Goal: Obtain resource: Download file/media

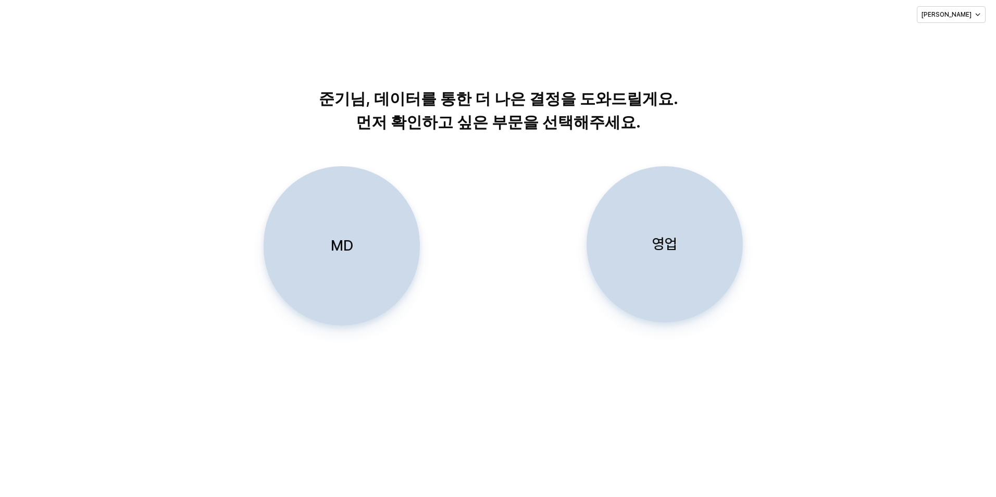
click at [661, 204] on div "영업" at bounding box center [664, 244] width 147 height 155
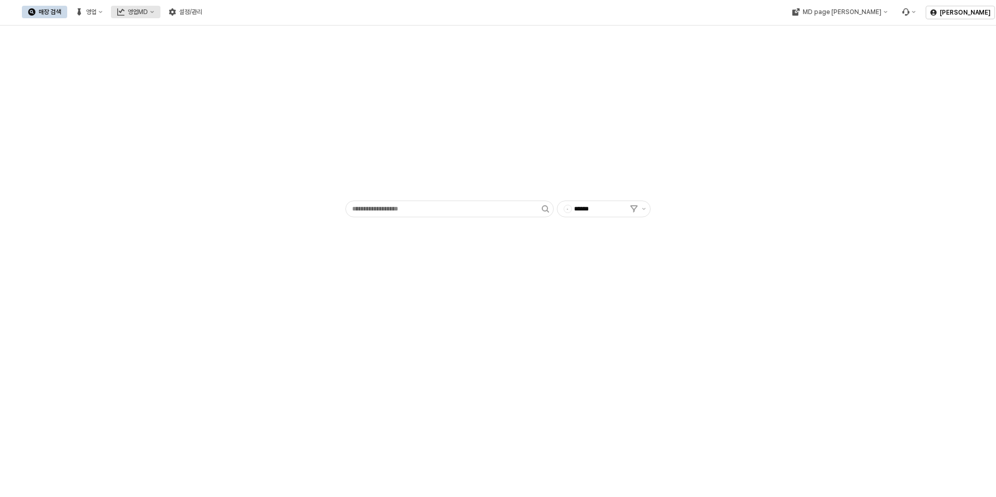
click at [148, 11] on div "영업MD" at bounding box center [138, 11] width 20 height 7
click at [255, 69] on div "판매유형별 매출 현황" at bounding box center [247, 67] width 55 height 8
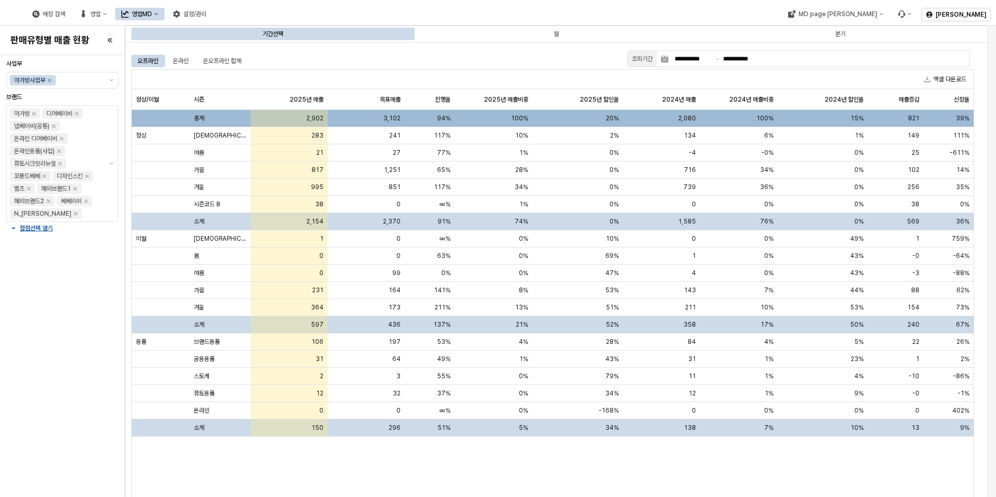
click at [584, 465] on div "정상/이월 정상/이월 시즌 시즌 2025년 매출 2025년 매출 목표매출 목표매출 진행율 진행율 2025년 매출비중 2025년 매출비중 202…" at bounding box center [553, 302] width 842 height 427
click at [939, 77] on button "엑셀 다운로드" at bounding box center [945, 79] width 51 height 13
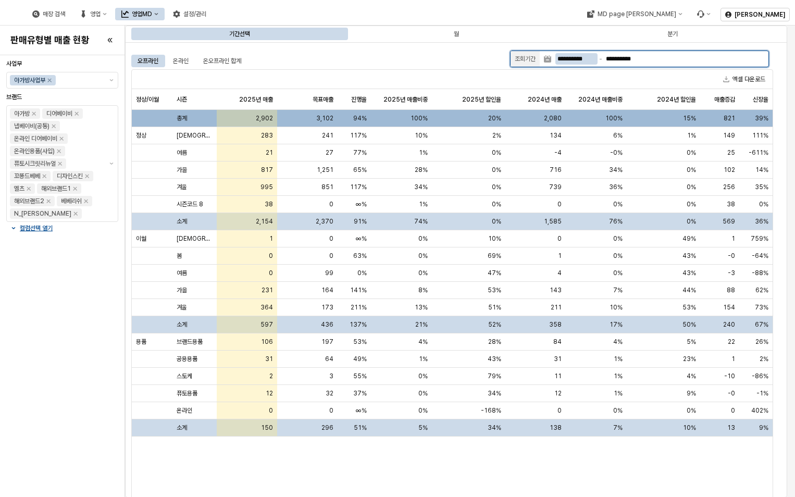
click at [588, 56] on input "**********" at bounding box center [577, 58] width 42 height 11
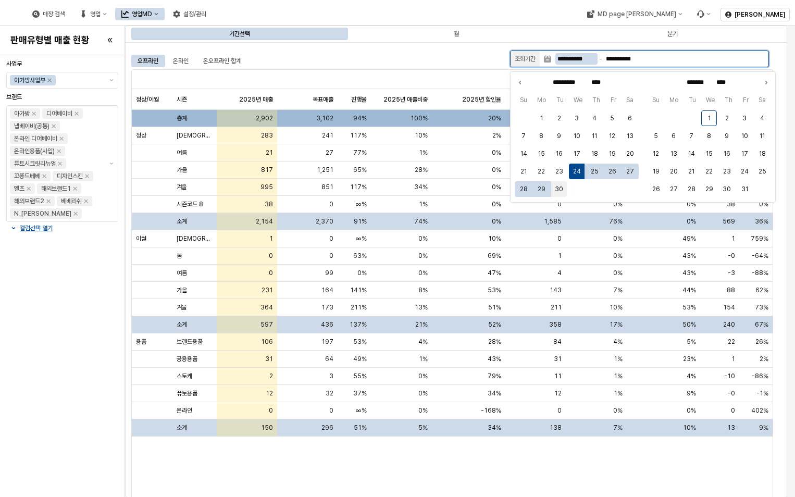
click at [556, 183] on button "30" at bounding box center [559, 189] width 16 height 16
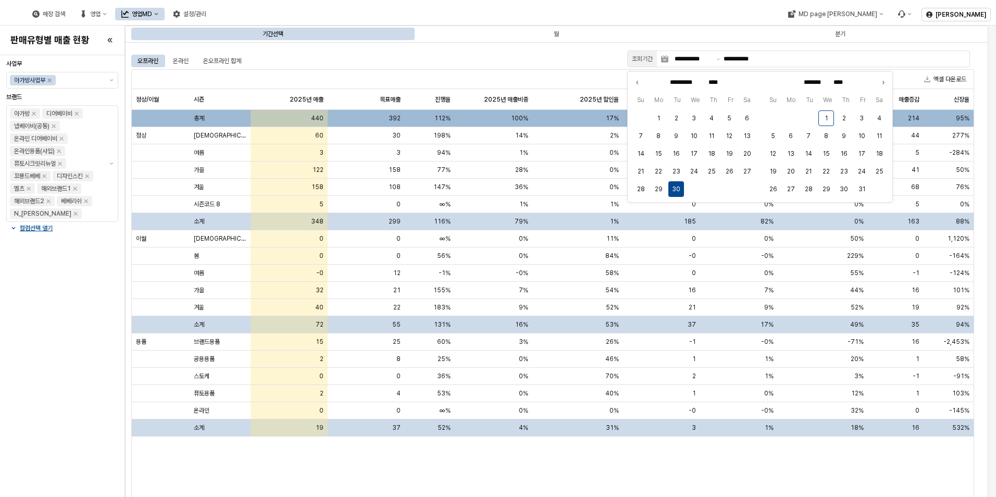
click at [473, 46] on div "**********" at bounding box center [557, 269] width 864 height 455
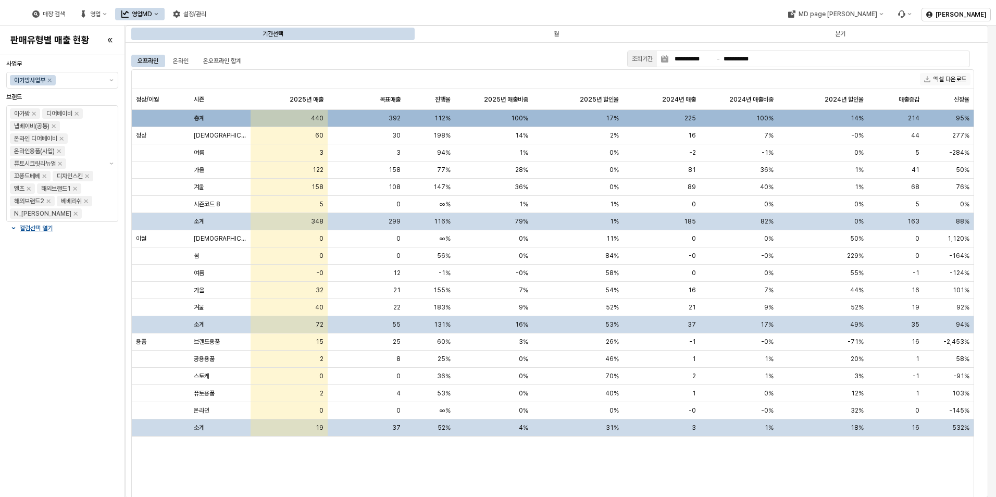
click at [952, 74] on button "엑셀 다운로드" at bounding box center [945, 79] width 51 height 13
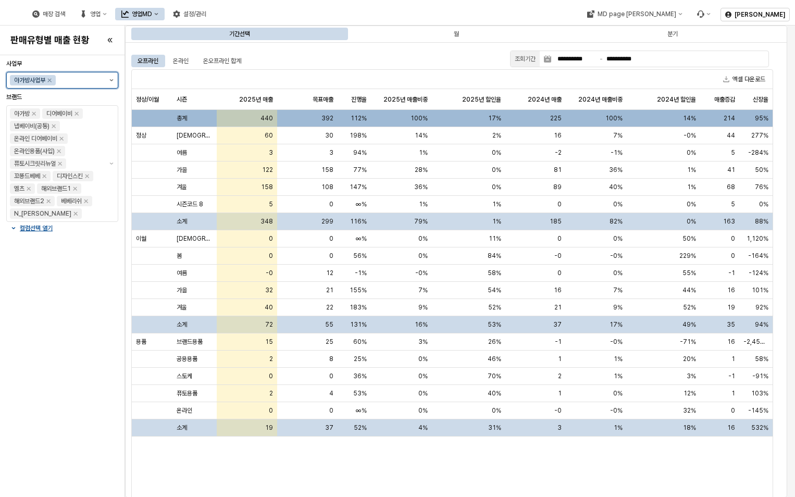
click at [107, 79] on button "제안 사항 표시" at bounding box center [111, 80] width 13 height 16
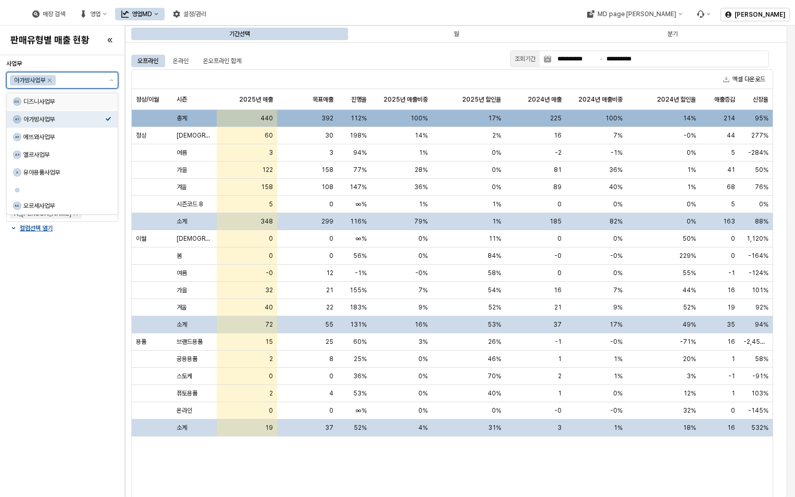
click at [104, 98] on div "디즈니사업부" at bounding box center [64, 101] width 82 height 8
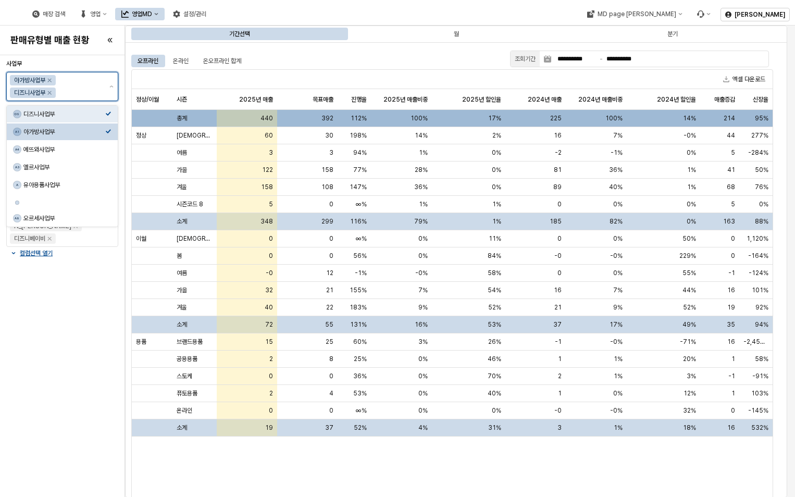
click at [104, 129] on div "아가방사업부" at bounding box center [64, 132] width 82 height 8
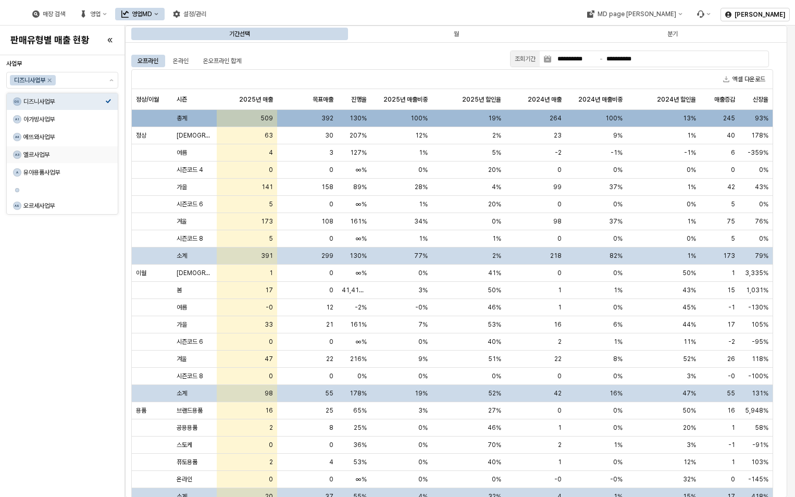
click at [56, 419] on div "사업부 디즈니사업부 브랜드 디즈니베이비 컬럼선택 열기" at bounding box center [62, 276] width 112 height 434
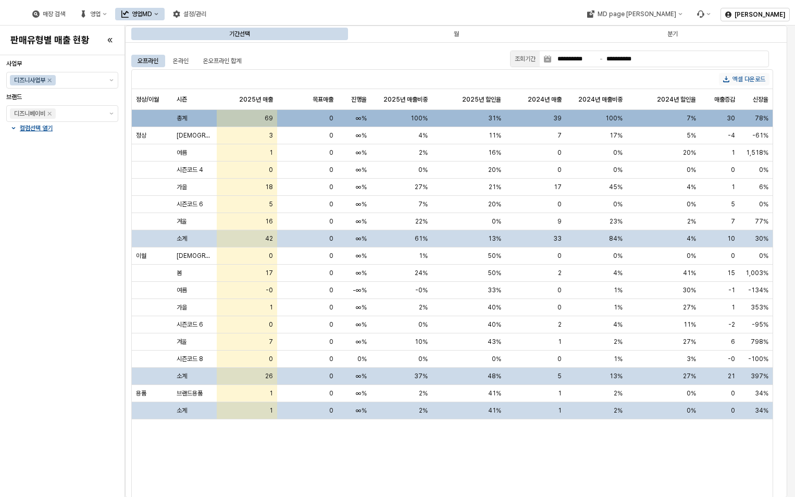
click at [746, 77] on button "엑셀 다운로드" at bounding box center [744, 79] width 51 height 13
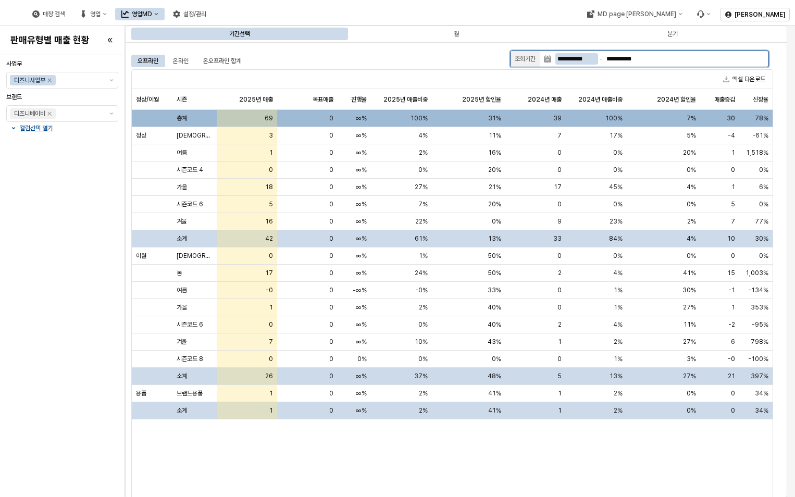
click at [569, 62] on input "**********" at bounding box center [577, 58] width 43 height 11
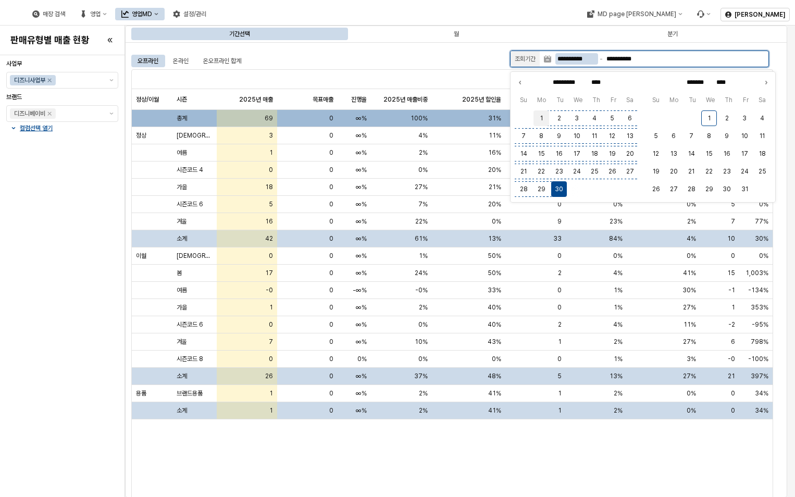
click at [543, 115] on button "1" at bounding box center [542, 118] width 16 height 16
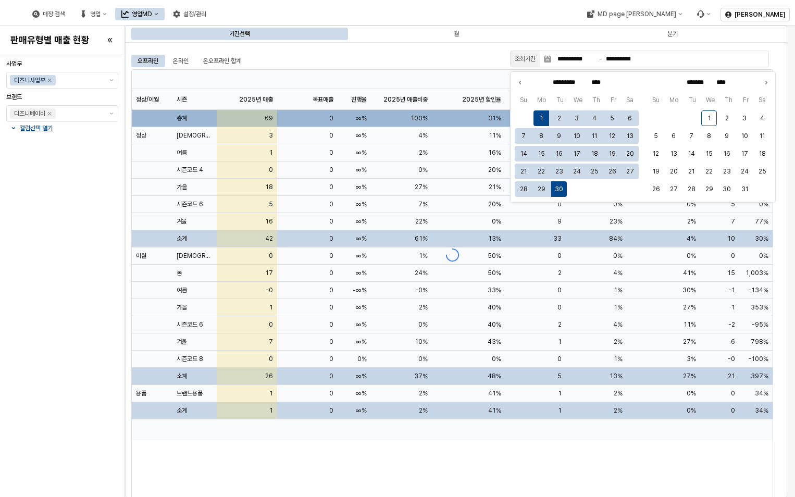
click at [415, 56] on div "오프라인 온라인 온오프라인 합계" at bounding box center [318, 61] width 375 height 13
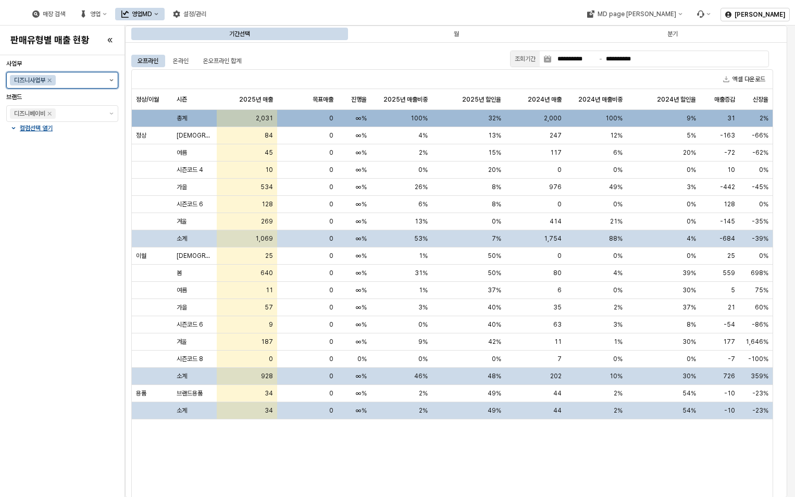
click at [114, 80] on button "제안 사항 표시" at bounding box center [111, 80] width 13 height 16
click at [83, 122] on div "아가방사업부" at bounding box center [64, 119] width 82 height 8
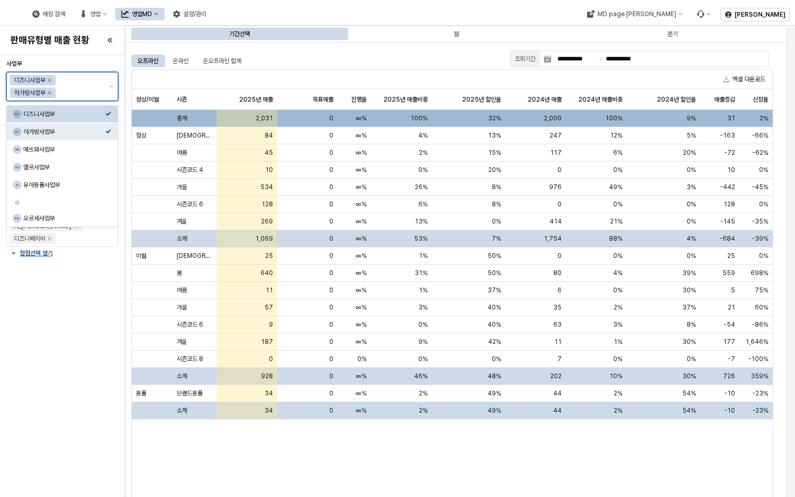
click at [103, 114] on div "디즈니사업부" at bounding box center [64, 114] width 82 height 8
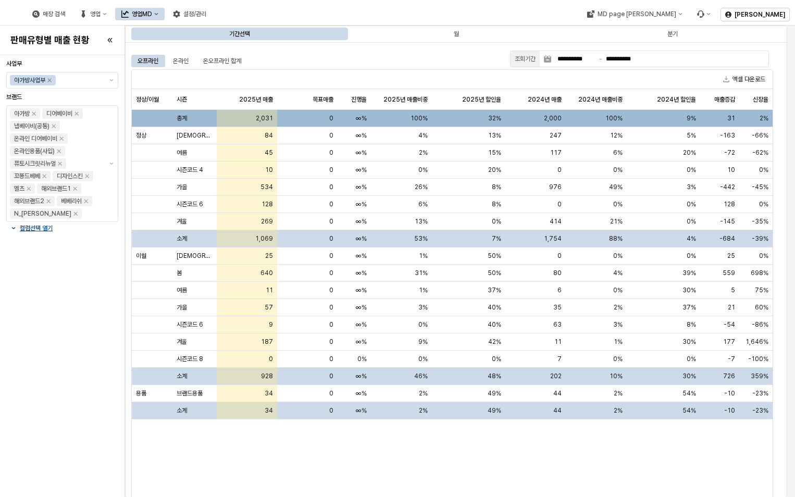
click at [66, 330] on div "사업부 아가방사업부 브랜드 아가방 디어베이비 냅베이비(공통) 온라인 디어베이비 온라인용품(사입) 퓨토시크릿리뉴얼 꼬똥드베베 디자인스킨 엘츠 해…" at bounding box center [62, 276] width 112 height 434
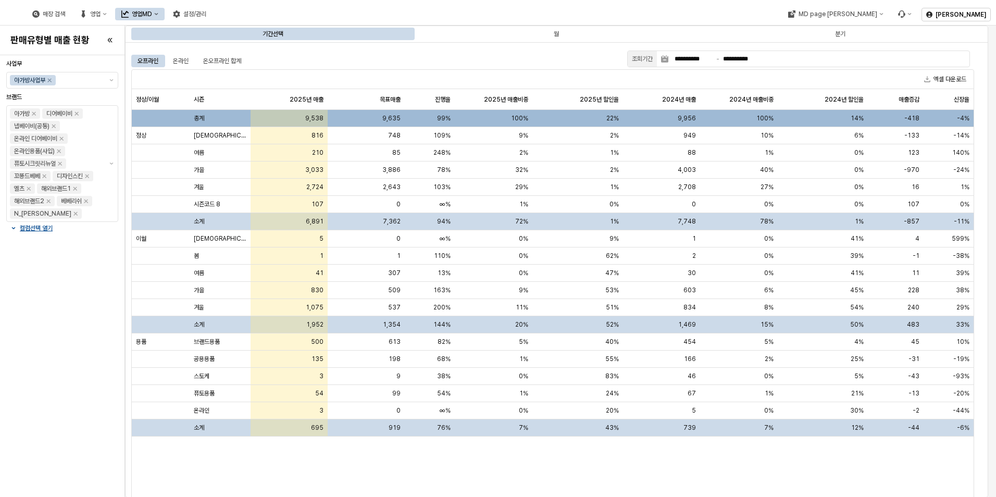
click at [224, 479] on div "정상/이월 정상/이월 시즌 시즌 2025년 매출 2025년 매출 목표매출 목표매출 진행율 진행율 2025년 매출비중 2025년 매출비중 202…" at bounding box center [553, 302] width 842 height 427
click at [52, 404] on div "사업부 아가방사업부 브랜드 아가방 디어베이비 냅베이비(공통) 온라인 디어베이비 온라인용품(사입) 퓨토시크릿리뉴얼 꼬똥드베베 디자인스킨 엘츠 해…" at bounding box center [62, 276] width 112 height 434
click at [383, 472] on div "정상/이월 정상/이월 시즌 시즌 2025년 매출 2025년 매출 목표매출 목표매출 진행율 진행율 2025년 매출비중 2025년 매출비중 202…" at bounding box center [553, 302] width 842 height 427
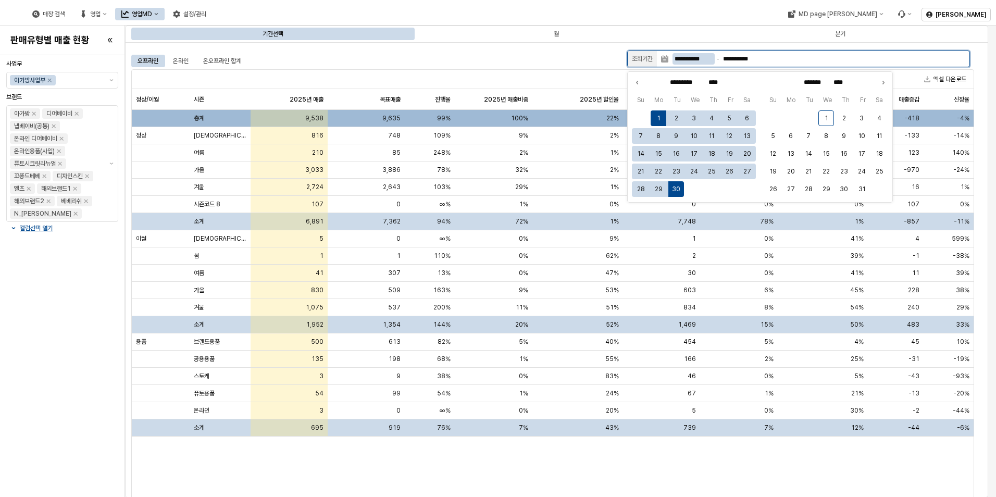
click at [702, 56] on input "**********" at bounding box center [694, 58] width 42 height 11
click at [691, 171] on button "24" at bounding box center [694, 172] width 16 height 16
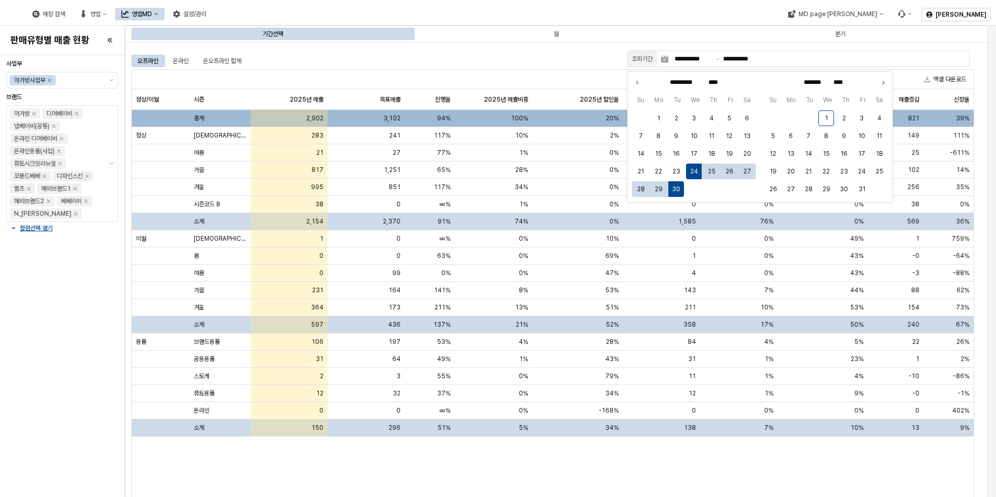
click at [292, 471] on div "정상/이월 정상/이월 시즌 시즌 2025년 매출 2025년 매출 목표매출 목표매출 진행율 진행율 2025년 매출비중 2025년 매출비중 202…" at bounding box center [553, 302] width 842 height 427
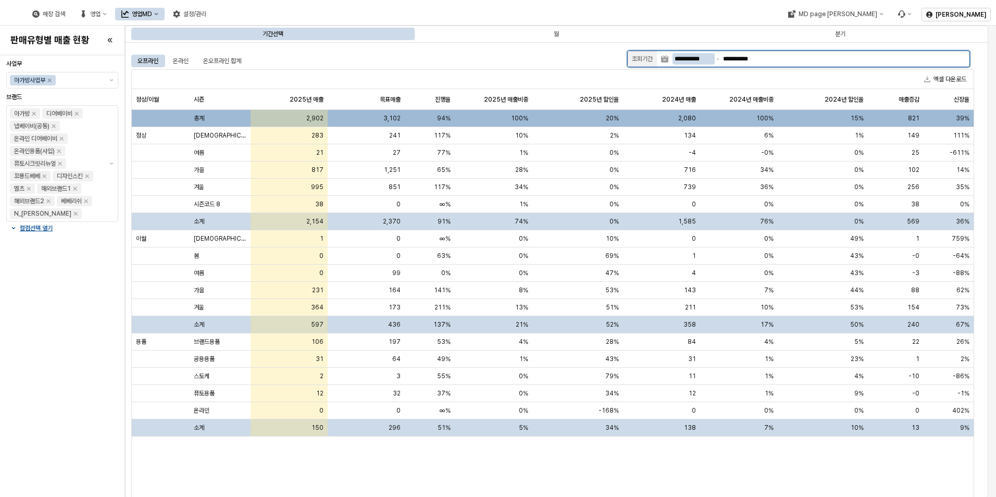
click at [682, 57] on input "**********" at bounding box center [694, 58] width 42 height 11
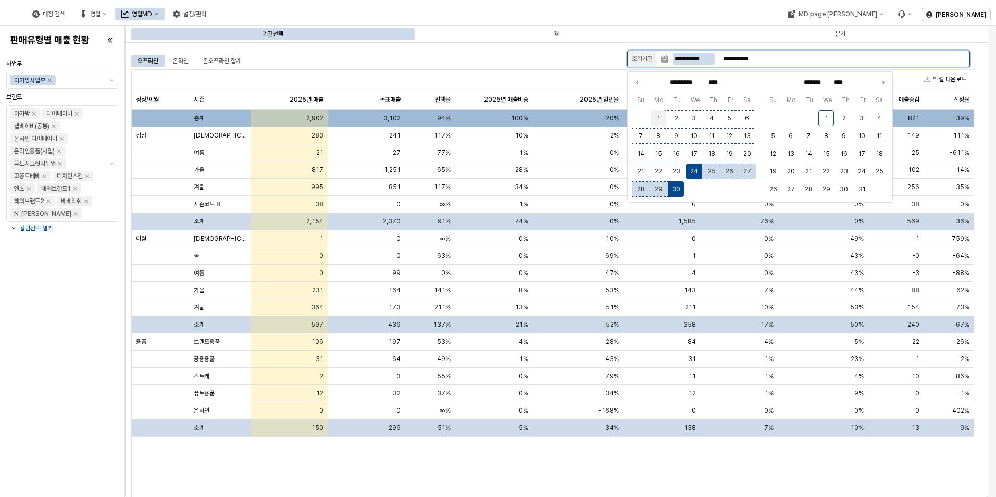
click at [660, 120] on button "1" at bounding box center [659, 118] width 16 height 16
type input "**********"
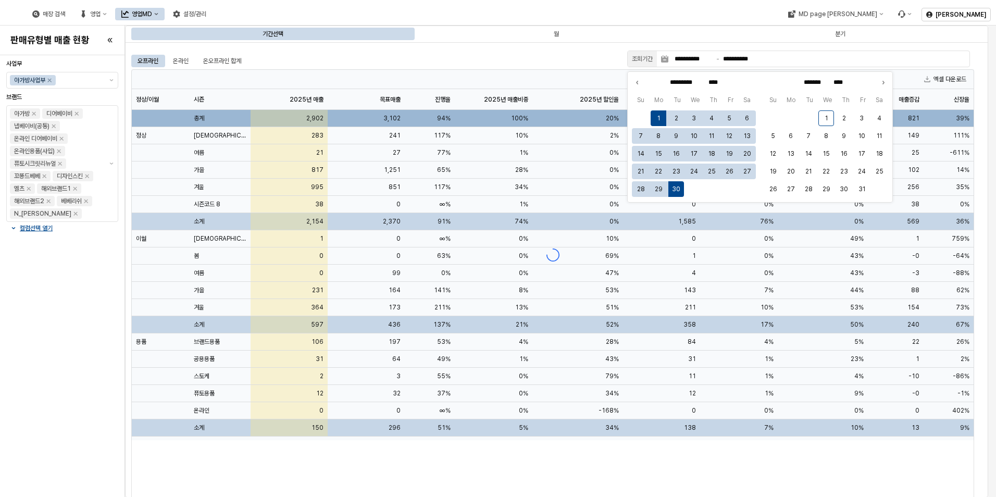
click at [541, 51] on div "**********" at bounding box center [556, 269] width 851 height 443
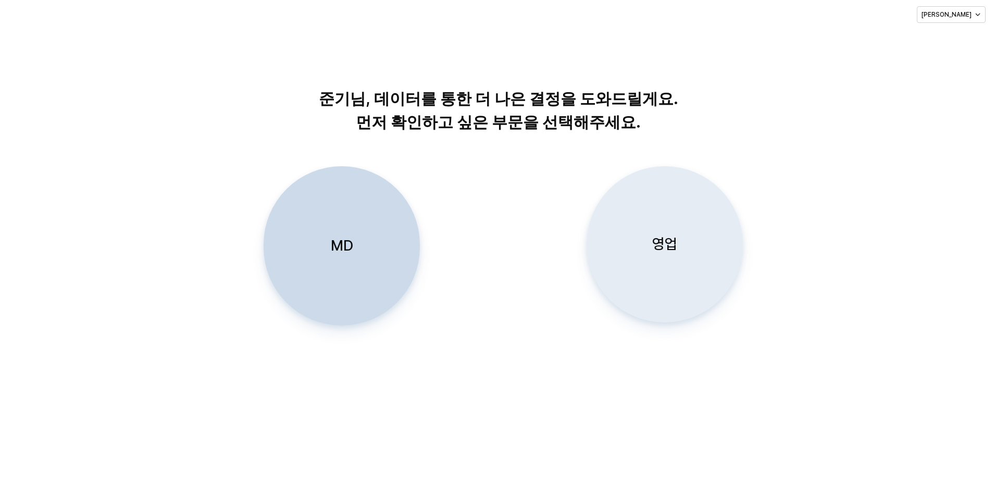
click at [655, 281] on div "영업" at bounding box center [664, 244] width 147 height 155
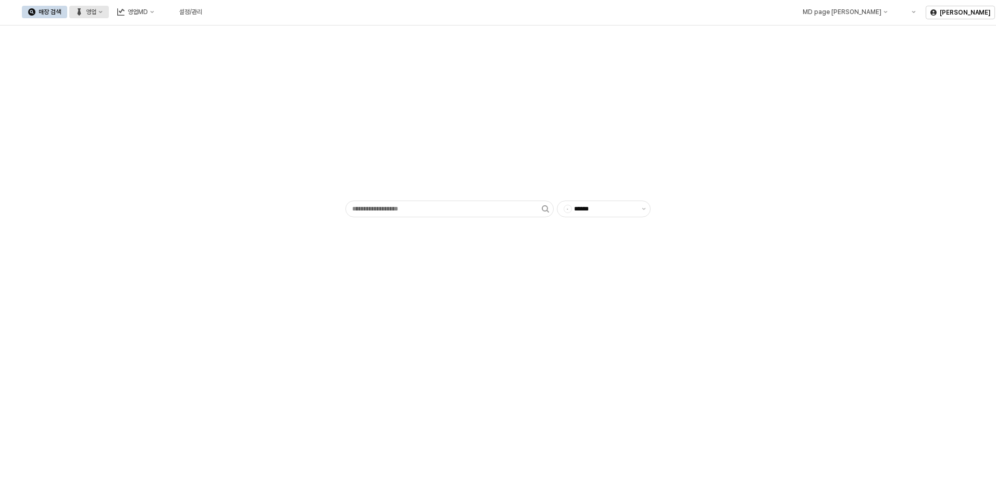
click at [96, 11] on div "영업" at bounding box center [91, 11] width 10 height 7
click at [183, 32] on div "목표매출 달성현황" at bounding box center [205, 31] width 55 height 8
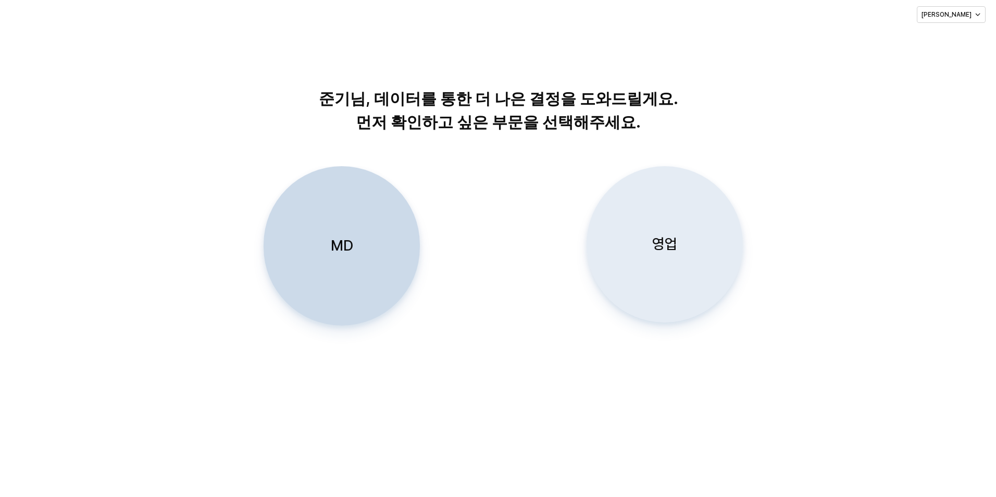
click at [653, 269] on div "영업" at bounding box center [664, 244] width 147 height 155
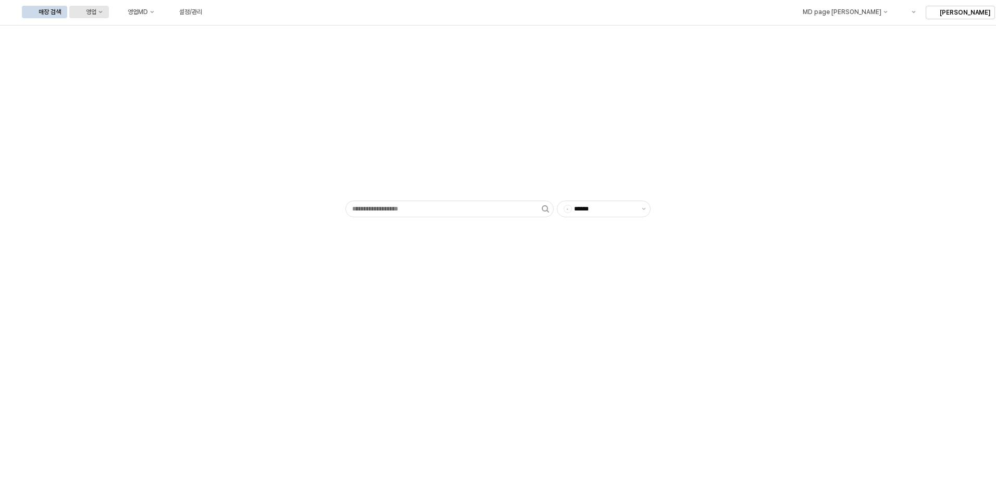
click at [109, 17] on button "영업" at bounding box center [89, 12] width 40 height 13
click at [188, 46] on div "매장상세 현황" at bounding box center [205, 49] width 55 height 8
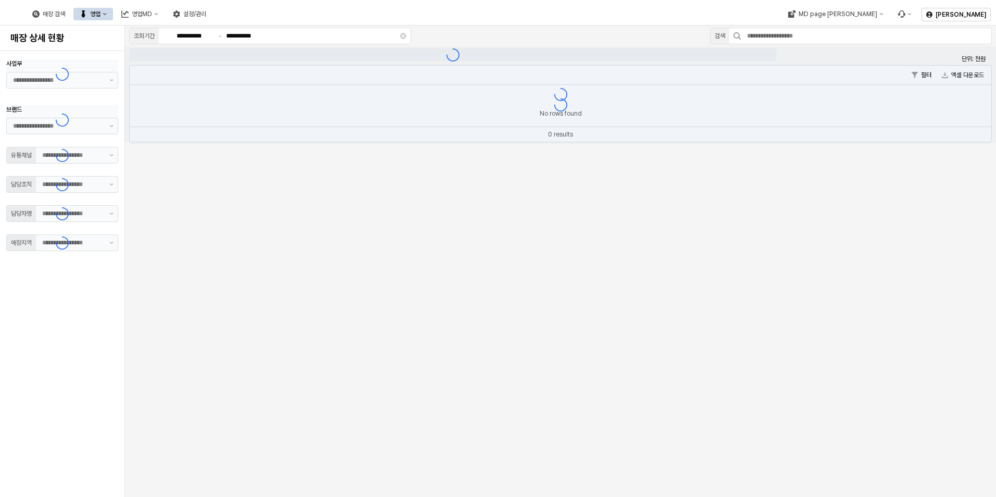
type input "**"
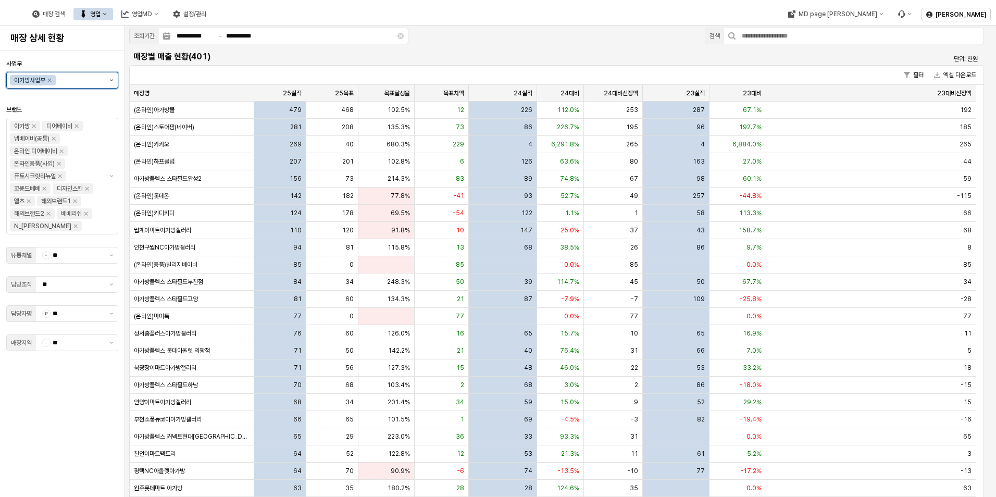
click at [113, 80] on icon "제안 사항 표시" at bounding box center [112, 80] width 4 height 2
click at [109, 106] on div "DS 디즈니사업부" at bounding box center [62, 101] width 111 height 17
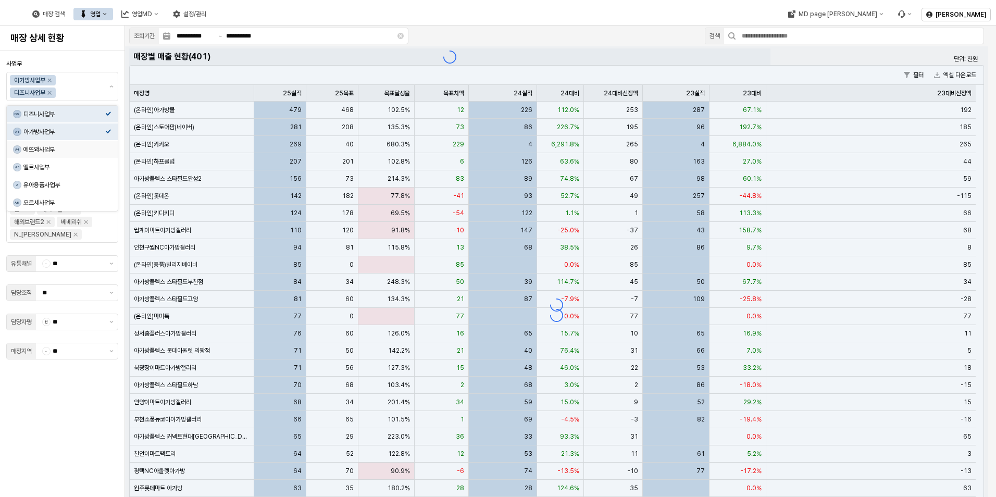
click at [79, 411] on div "사업부 아가방사업부 디즈니사업부 브랜드 아가방 디어베이비 냅베이비(공통) 온라인 디어베이비 온라인용품(사입) 퓨토시크릿리뉴얼 꼬똥드베베 디자인…" at bounding box center [62, 274] width 112 height 438
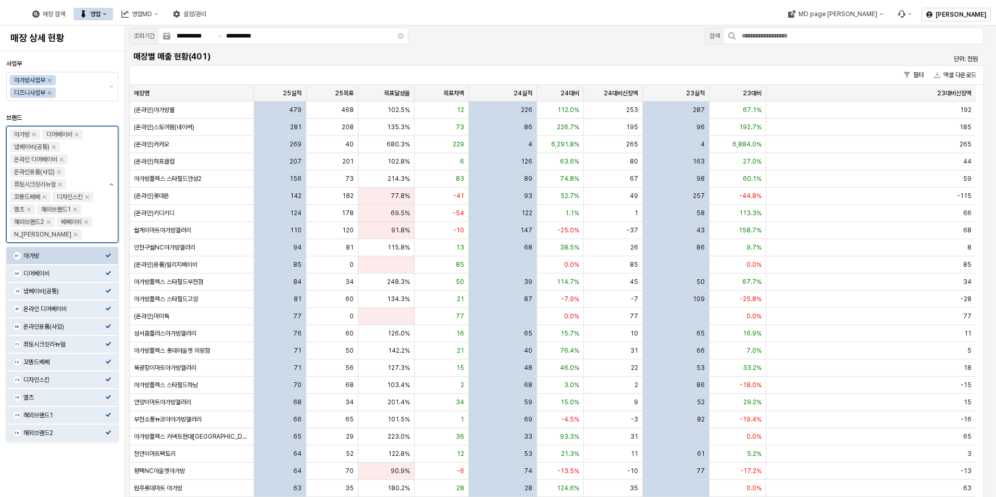
click at [115, 178] on button "제안 사항 표시" at bounding box center [111, 185] width 13 height 116
click at [101, 437] on div "디즈니베이비" at bounding box center [64, 433] width 82 height 8
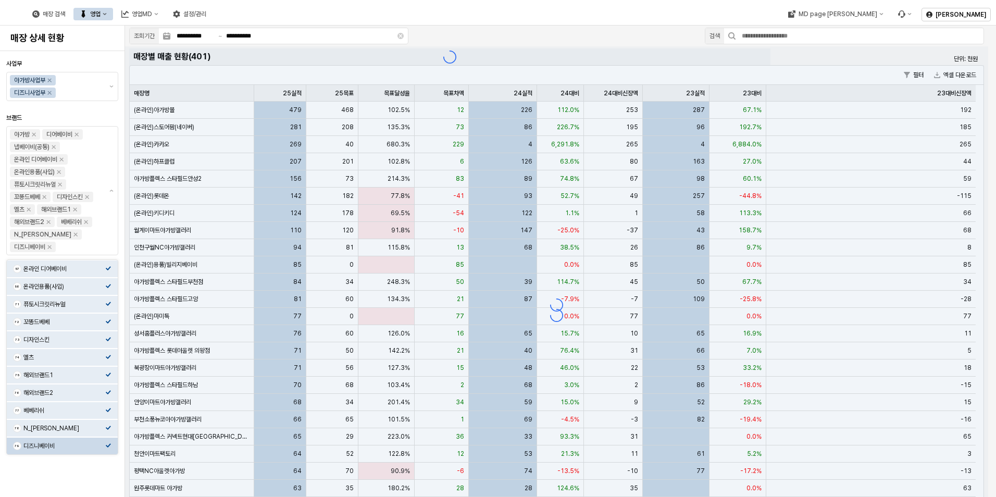
click at [95, 487] on div "사업부 아가방사업부 디즈니사업부 브랜드 아가방 디어베이비 냅베이비(공통) 온라인 디어베이비 온라인용품(사입) 퓨토시크릿리뉴얼 꼬똥드베베 디자인…" at bounding box center [62, 274] width 112 height 438
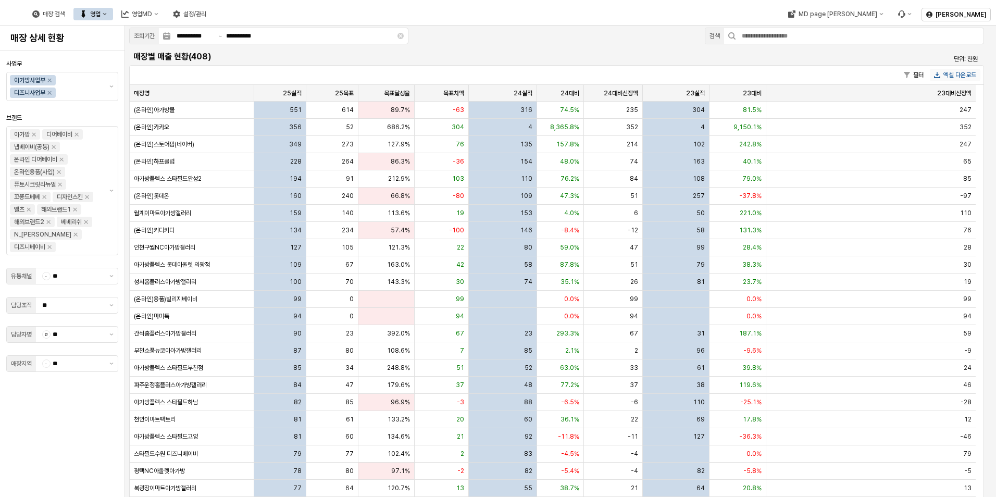
click at [956, 79] on button "엑셀 다운로드" at bounding box center [955, 75] width 51 height 13
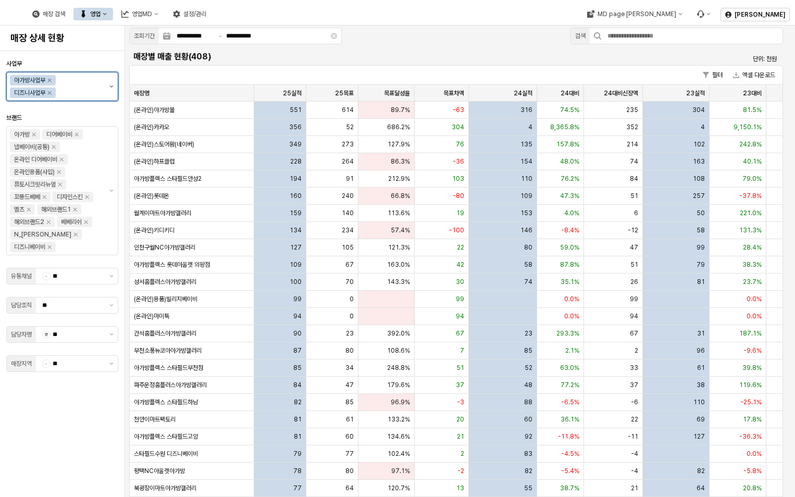
click at [114, 87] on button "제안 사항 표시" at bounding box center [111, 86] width 13 height 28
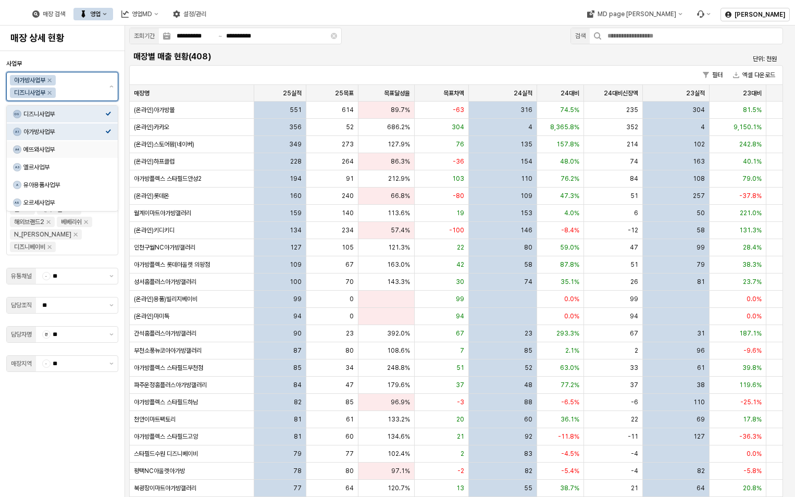
click at [104, 147] on div "에뜨와사업부" at bounding box center [64, 149] width 82 height 8
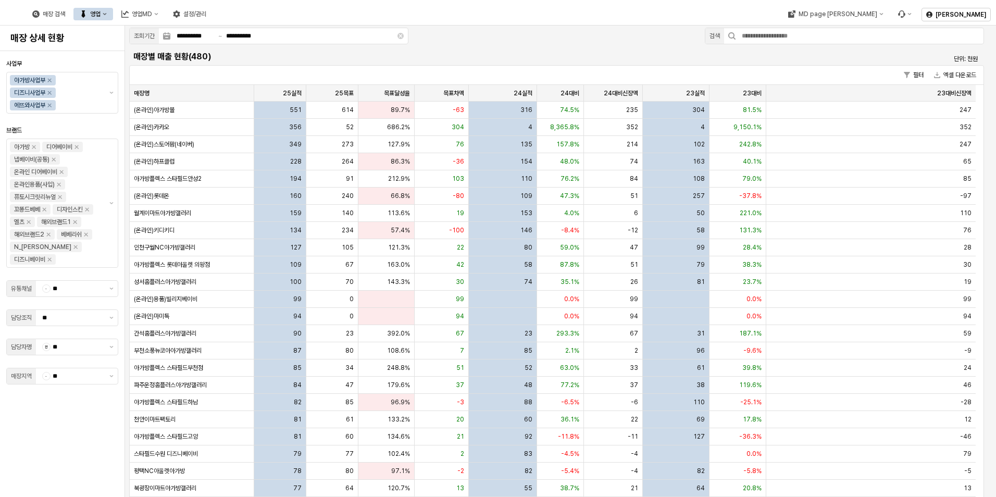
click at [50, 446] on div "사업부 아가방사업부 디즈니사업부 에뜨와사업부 브랜드 아가방 디어베이비 냅베이비(공통) 온라인 디어베이비 온라인용품(사입) 퓨토시크릿리뉴얼 꼬똥…" at bounding box center [62, 274] width 112 height 438
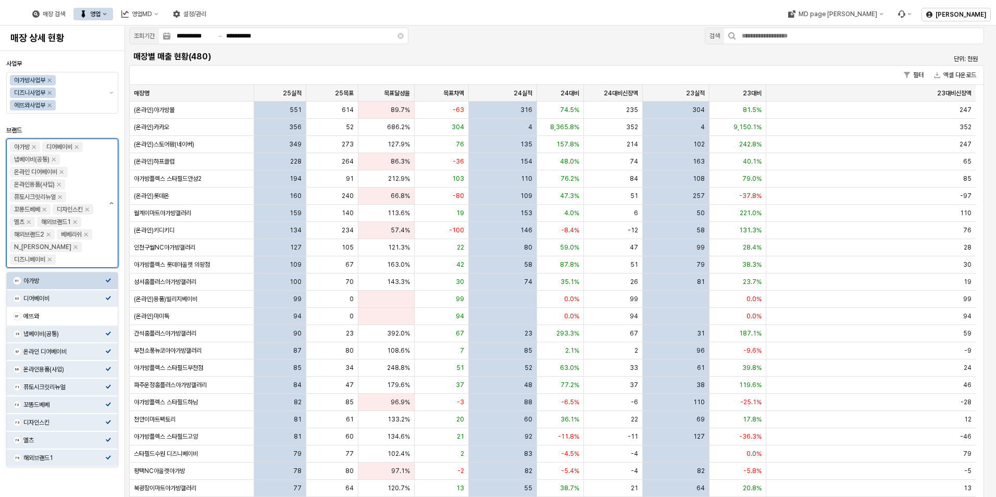
click at [115, 205] on button "제안 사항 표시" at bounding box center [111, 203] width 13 height 128
click at [101, 313] on div "에뜨와" at bounding box center [64, 316] width 82 height 8
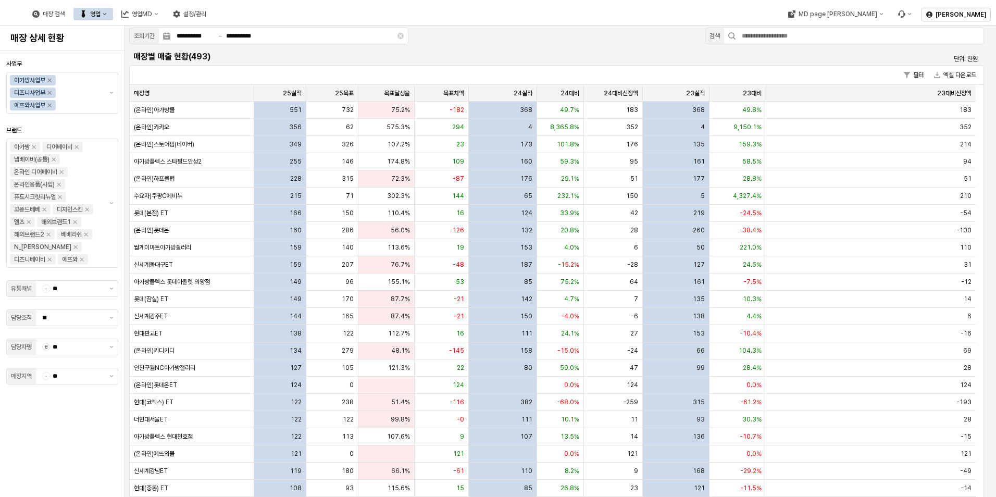
click at [533, 12] on div "매장 검색 영업 영업MD 설정/관리" at bounding box center [403, 14] width 799 height 22
click at [965, 73] on button "엑셀 다운로드" at bounding box center [955, 75] width 51 height 13
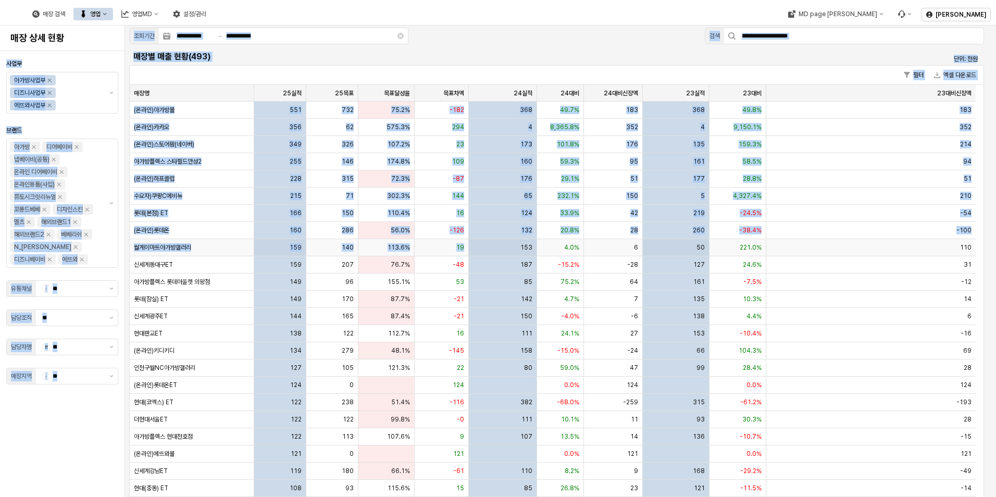
drag, startPoint x: 74, startPoint y: 421, endPoint x: 511, endPoint y: 245, distance: 470.9
click at [509, 247] on div "**********" at bounding box center [498, 248] width 996 height 497
drag, startPoint x: 511, startPoint y: 245, endPoint x: 554, endPoint y: 55, distance: 195.2
click at [554, 55] on h5 "매장별 매출 현황(493)" at bounding box center [449, 57] width 633 height 10
click at [491, 44] on div "**********" at bounding box center [560, 295] width 871 height 538
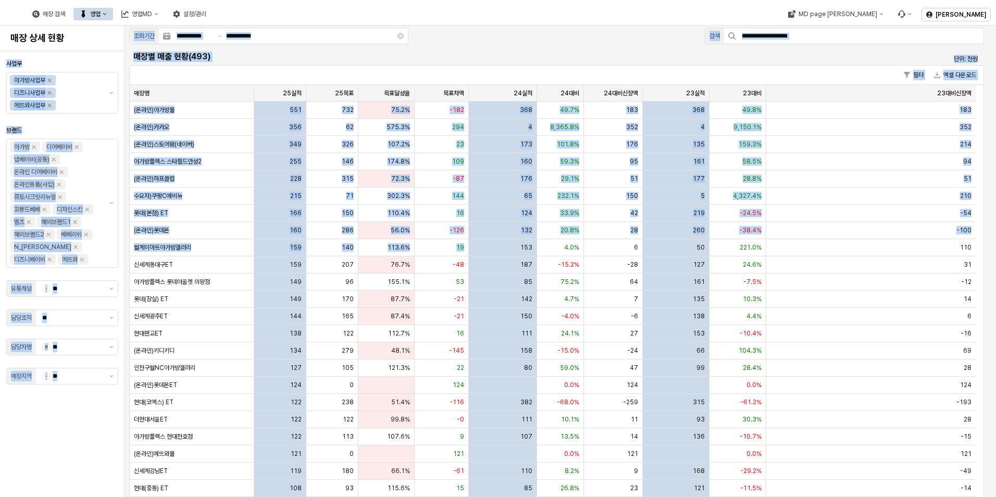
click at [294, 48] on div "매장별 매출 현황(493)" at bounding box center [450, 56] width 642 height 17
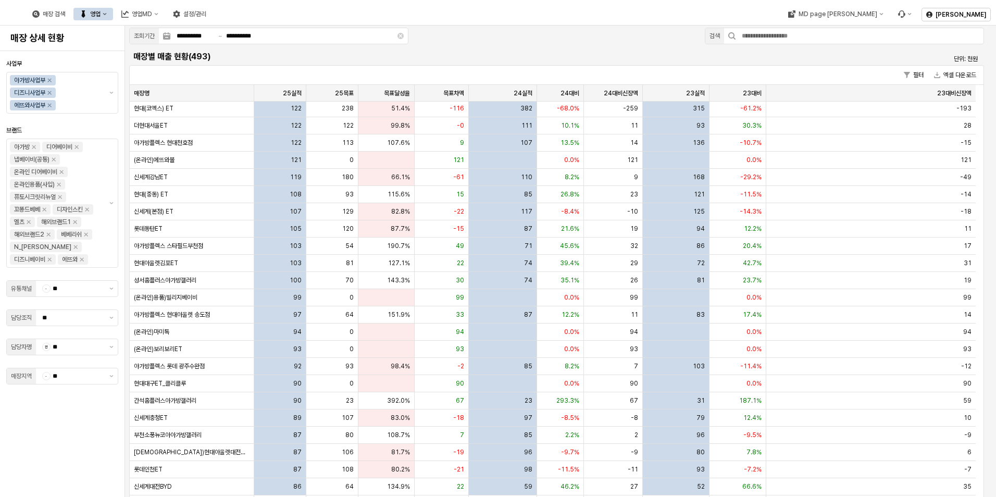
scroll to position [313, 0]
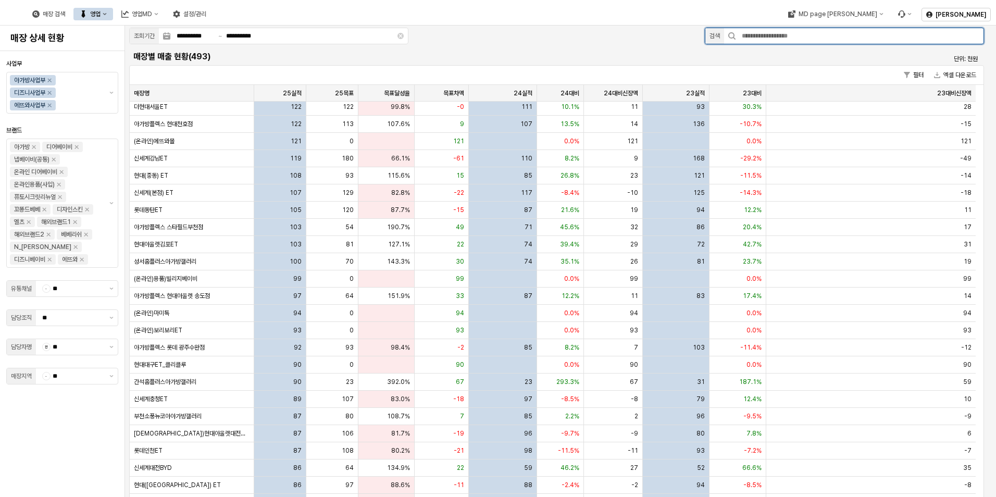
click at [760, 40] on input "App Frame" at bounding box center [860, 36] width 248 height 16
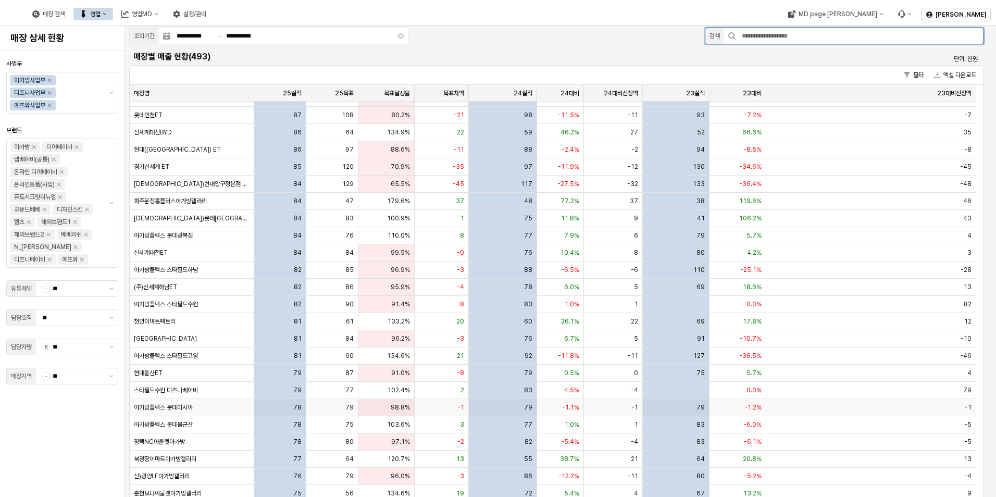
scroll to position [782, 0]
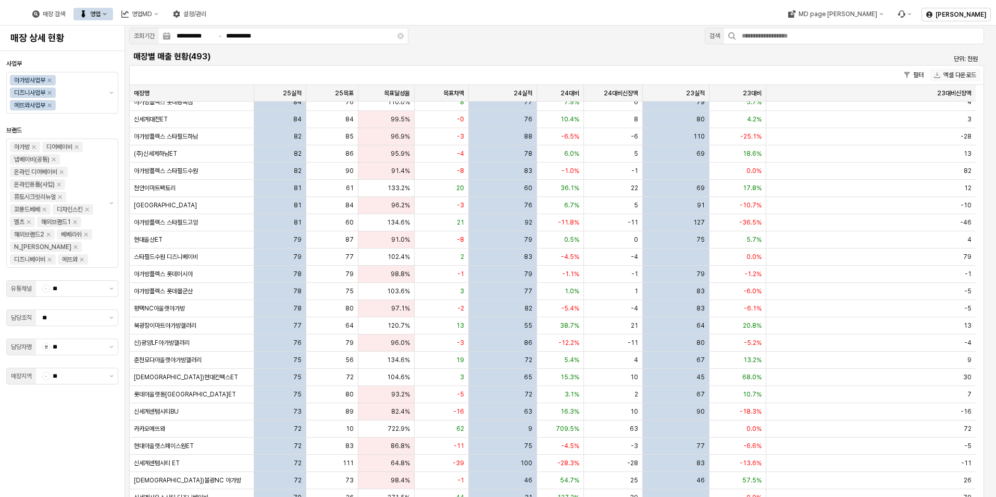
click at [946, 71] on button "엑셀 다운로드" at bounding box center [955, 75] width 51 height 13
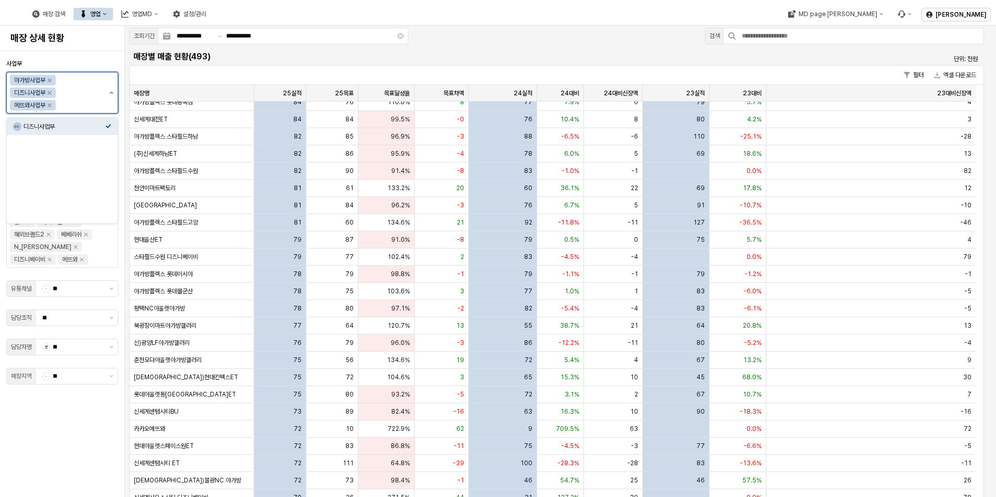
click at [112, 91] on button "제안 사항 표시" at bounding box center [111, 92] width 13 height 41
click at [111, 156] on div "A4 에뜨와사업부" at bounding box center [62, 162] width 111 height 17
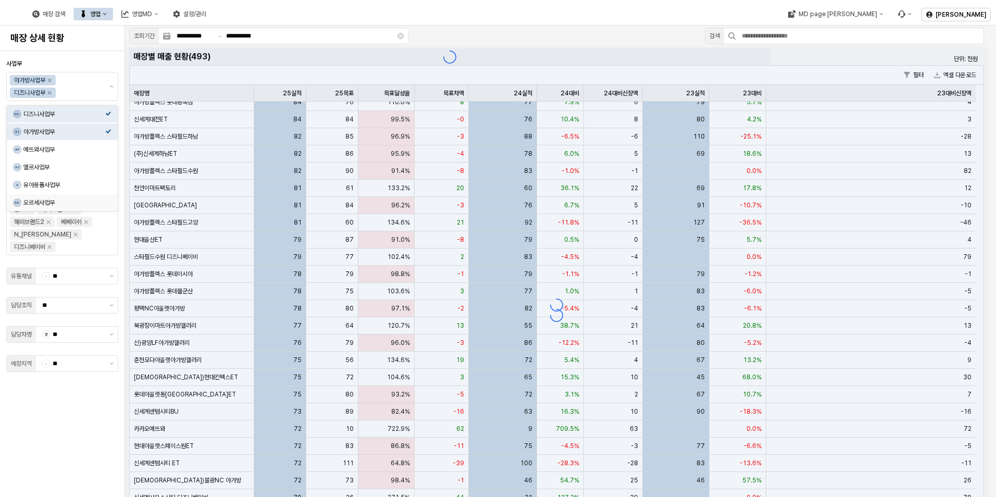
click at [88, 400] on div "사업부 아가방사업부 디즈니사업부 브랜드 아가방 디어베이비 냅베이비(공통) 온라인 디어베이비 온라인용품(사입) 퓨토시크릿리뉴얼 꼬똥드베베 디자인…" at bounding box center [62, 274] width 112 height 438
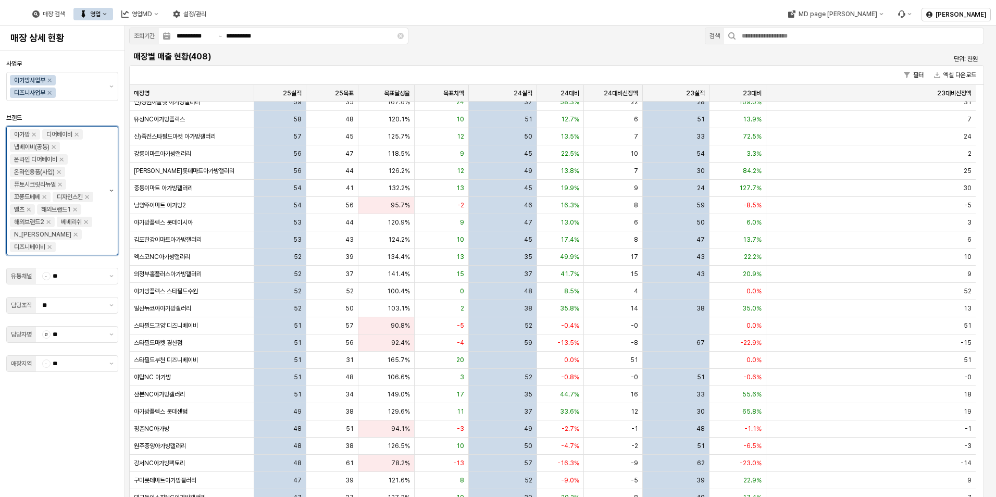
click at [116, 194] on button "제안 사항 표시" at bounding box center [111, 191] width 13 height 128
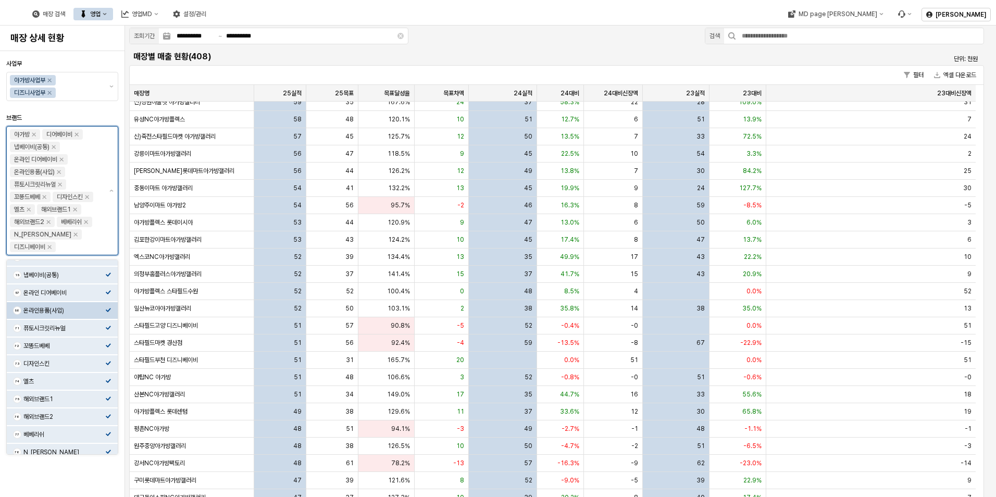
scroll to position [53, 0]
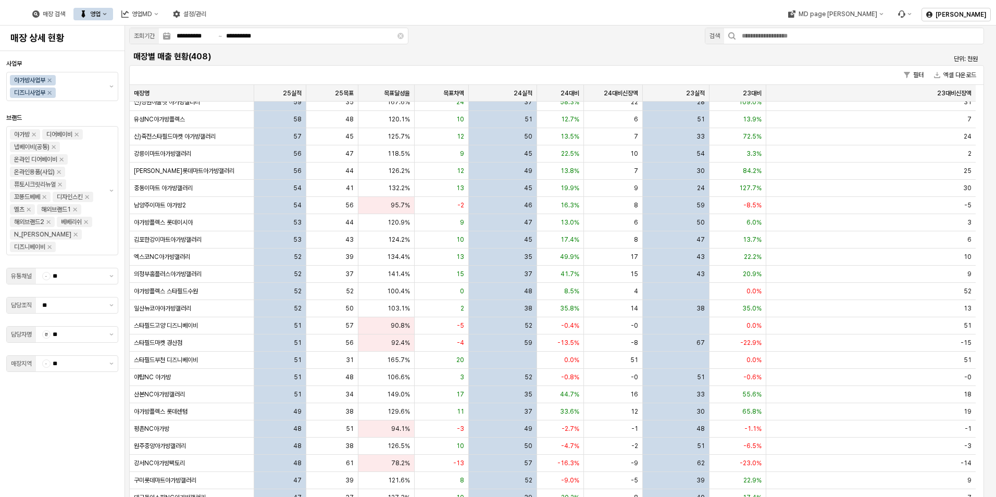
click at [77, 478] on div "사업부 아가방사업부 디즈니사업부 브랜드 아가방 디어베이비 냅베이비(공통) 온라인 디어베이비 온라인용품(사입) 퓨토시크릿리뉴얼 꼬똥드베베 디자인…" at bounding box center [62, 274] width 112 height 438
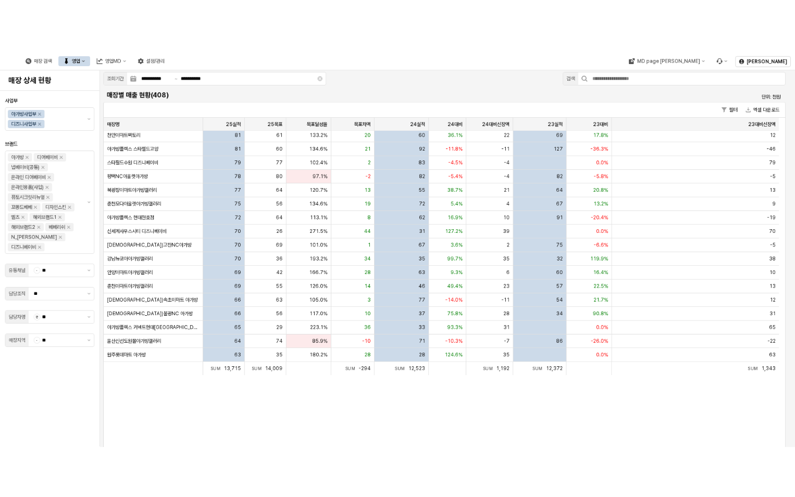
scroll to position [0, 0]
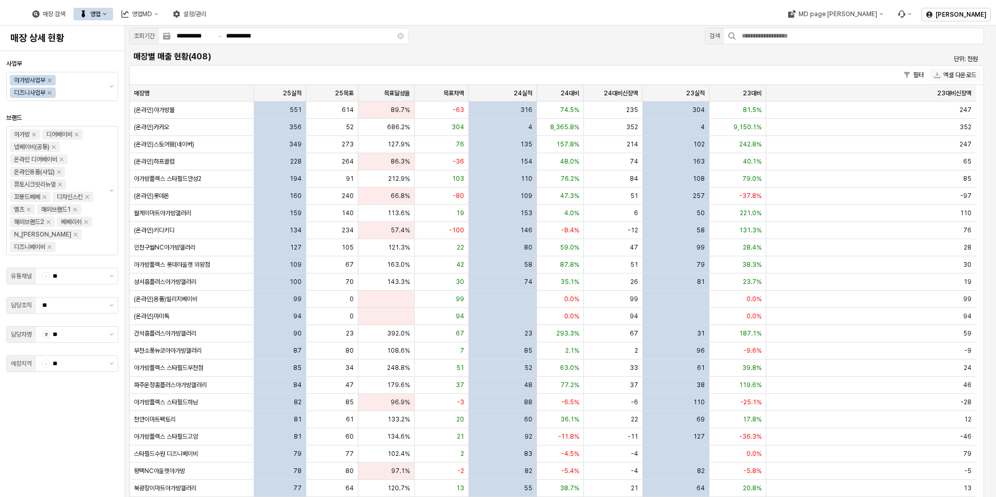
click at [958, 71] on button "엑셀 다운로드" at bounding box center [955, 75] width 51 height 13
